Goal: Task Accomplishment & Management: Manage account settings

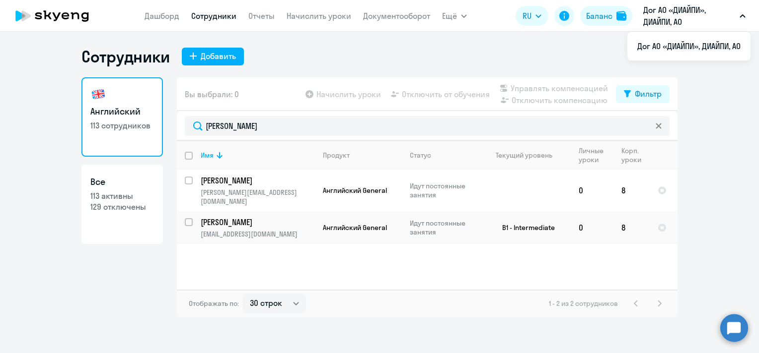
select select "30"
click at [315, 18] on link "Начислить уроки" at bounding box center [318, 16] width 65 height 10
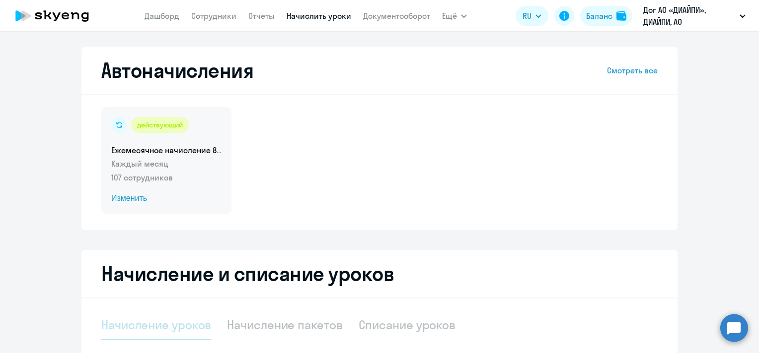
click at [136, 198] on span "Изменить" at bounding box center [166, 199] width 110 height 12
select select "10"
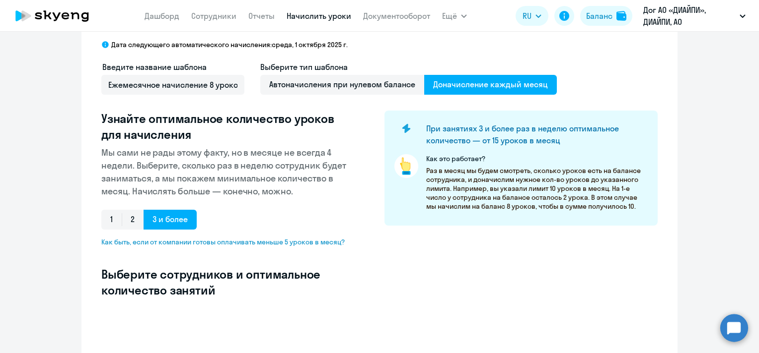
select select "10"
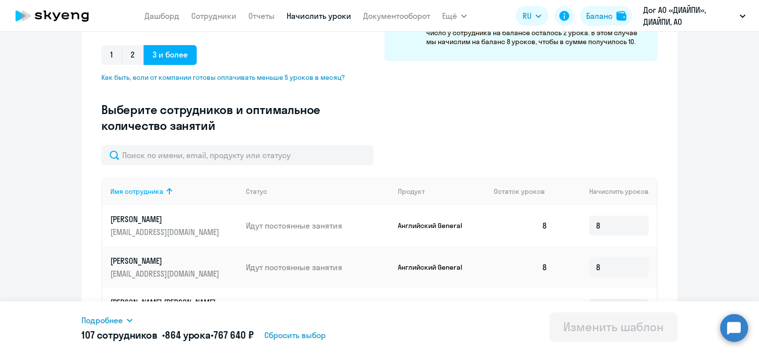
scroll to position [248, 0]
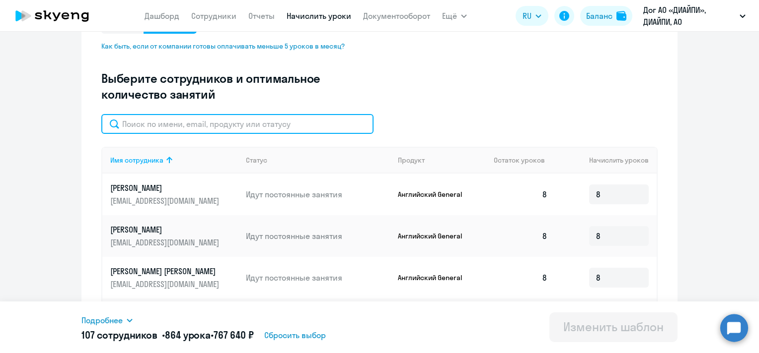
click at [253, 122] on input "text" at bounding box center [237, 124] width 272 height 20
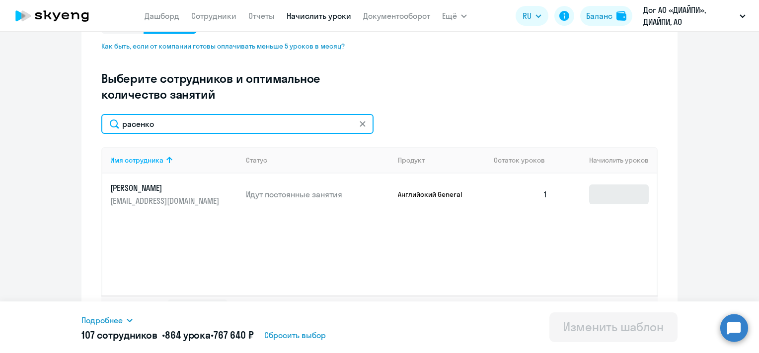
type input "расенко"
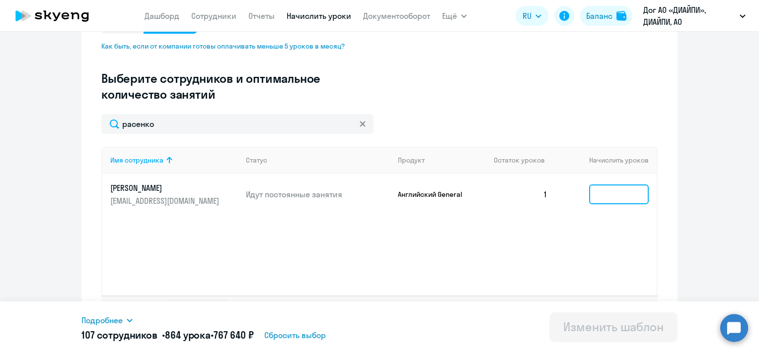
click at [620, 199] on input at bounding box center [619, 195] width 60 height 20
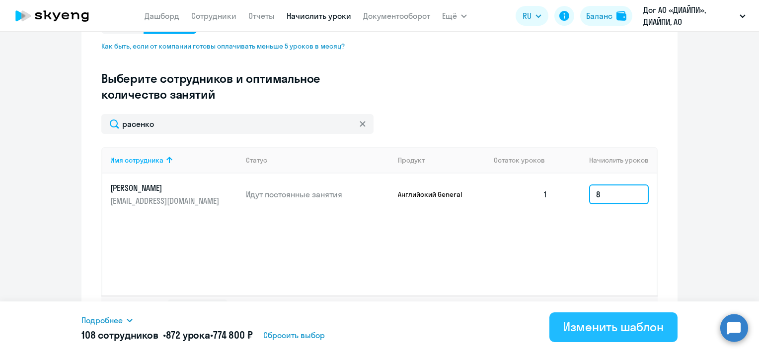
type input "8"
click at [598, 322] on div "Изменить шаблон" at bounding box center [613, 327] width 100 height 16
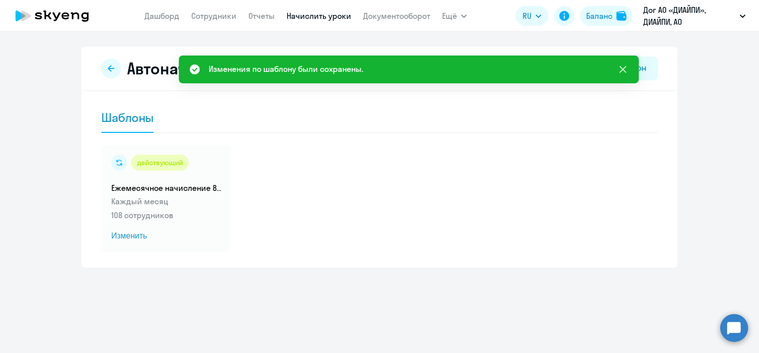
drag, startPoint x: 624, startPoint y: 72, endPoint x: 581, endPoint y: 46, distance: 49.7
click at [624, 71] on icon at bounding box center [623, 70] width 12 height 12
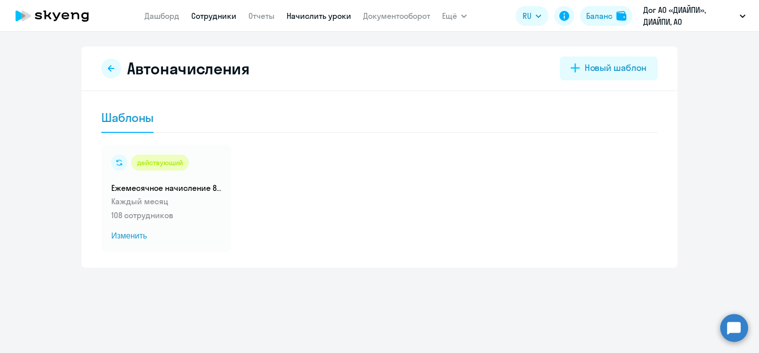
click at [228, 17] on link "Сотрудники" at bounding box center [213, 16] width 45 height 10
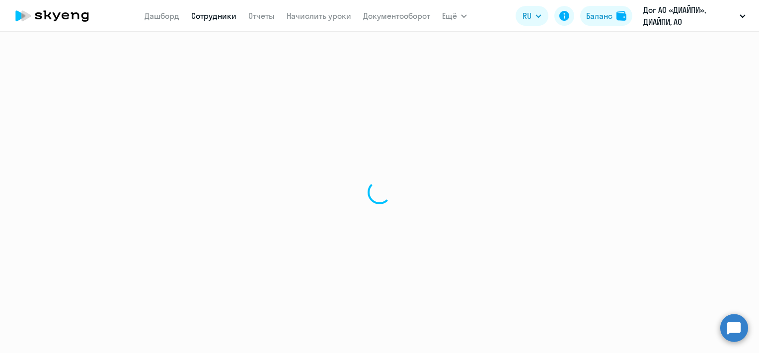
select select "30"
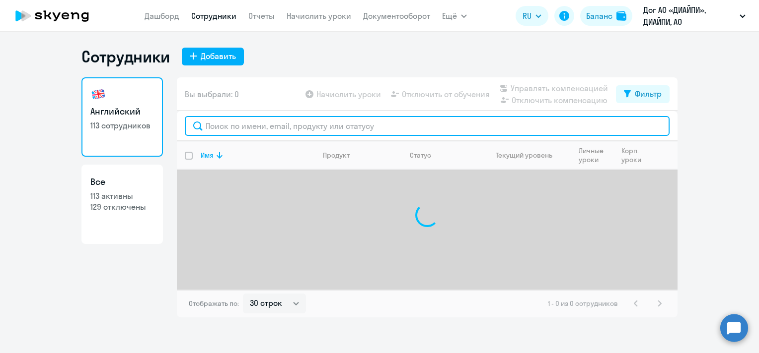
click at [293, 121] on input "text" at bounding box center [427, 126] width 485 height 20
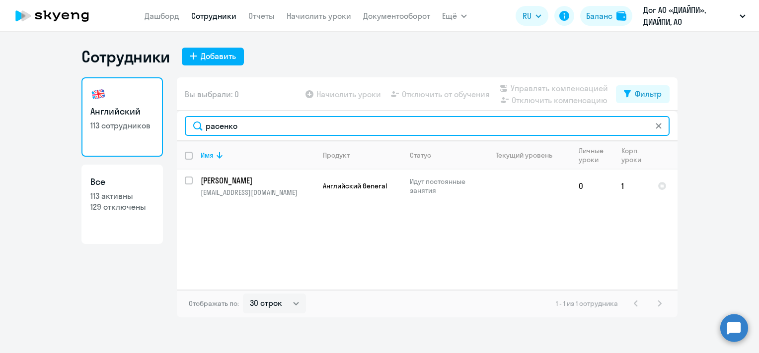
type input "расенко"
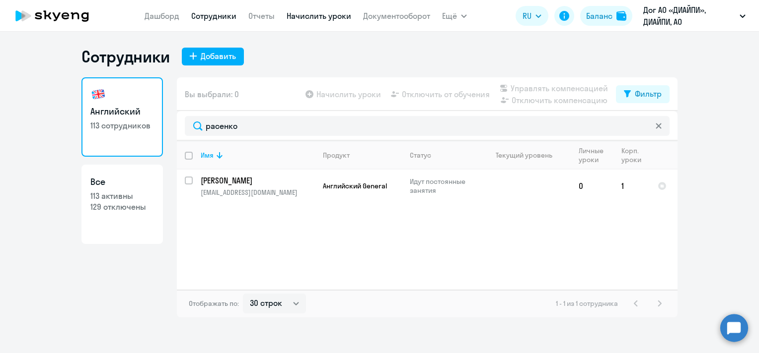
click at [299, 18] on link "Начислить уроки" at bounding box center [318, 16] width 65 height 10
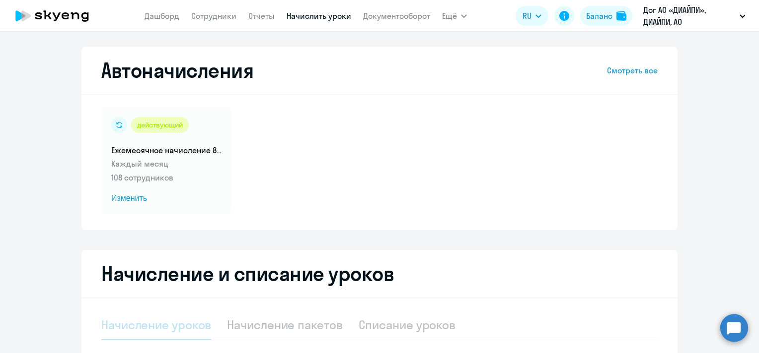
select select "10"
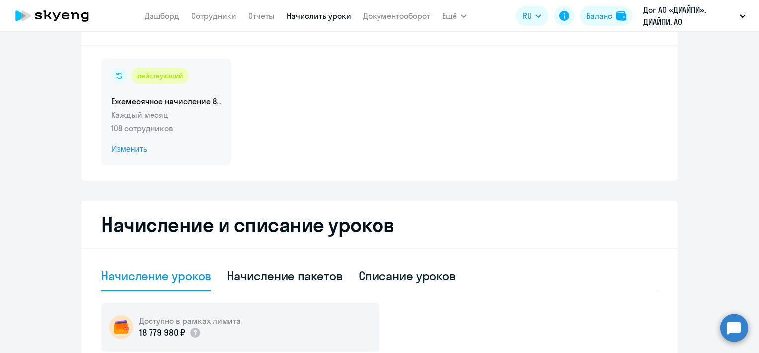
scroll to position [50, 0]
click at [220, 19] on link "Сотрудники" at bounding box center [213, 16] width 45 height 10
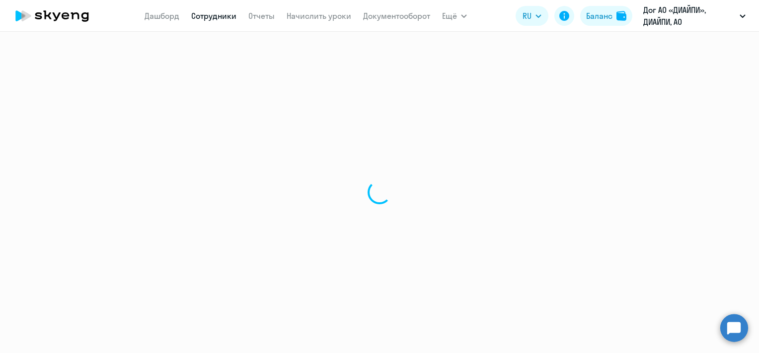
select select "30"
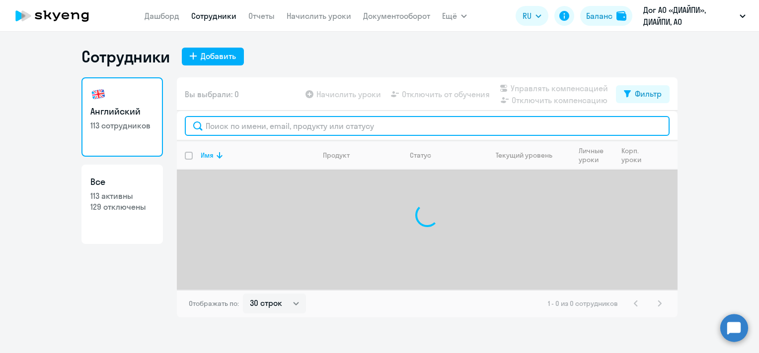
click at [280, 123] on input "text" at bounding box center [427, 126] width 485 height 20
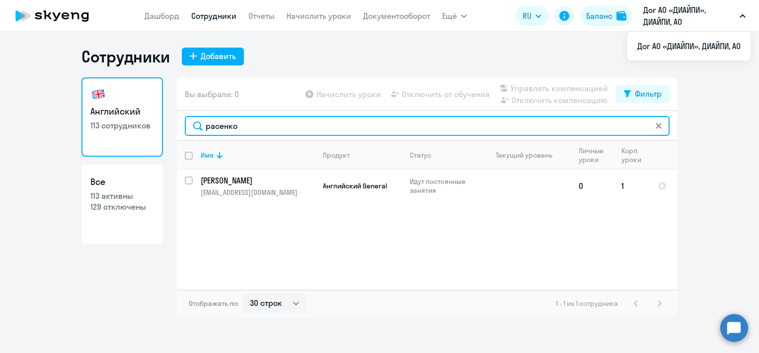
type input "расенко"
